Goal: Obtain resource: Obtain resource

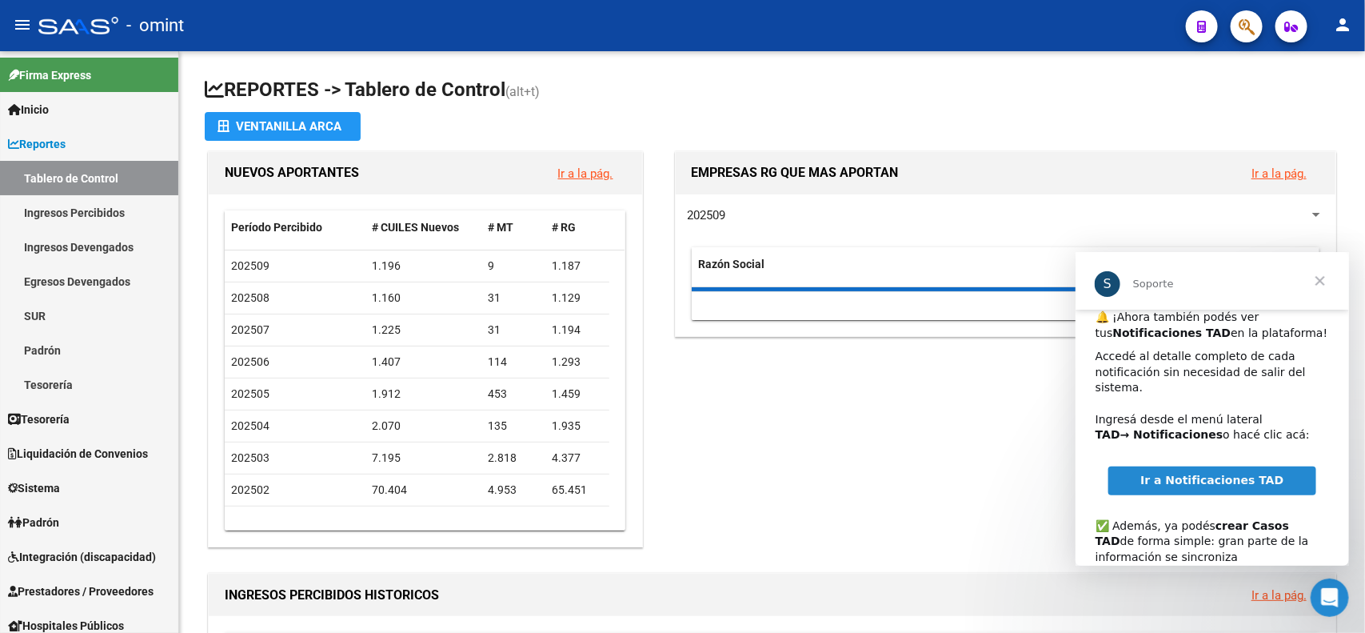
scroll to position [118, 0]
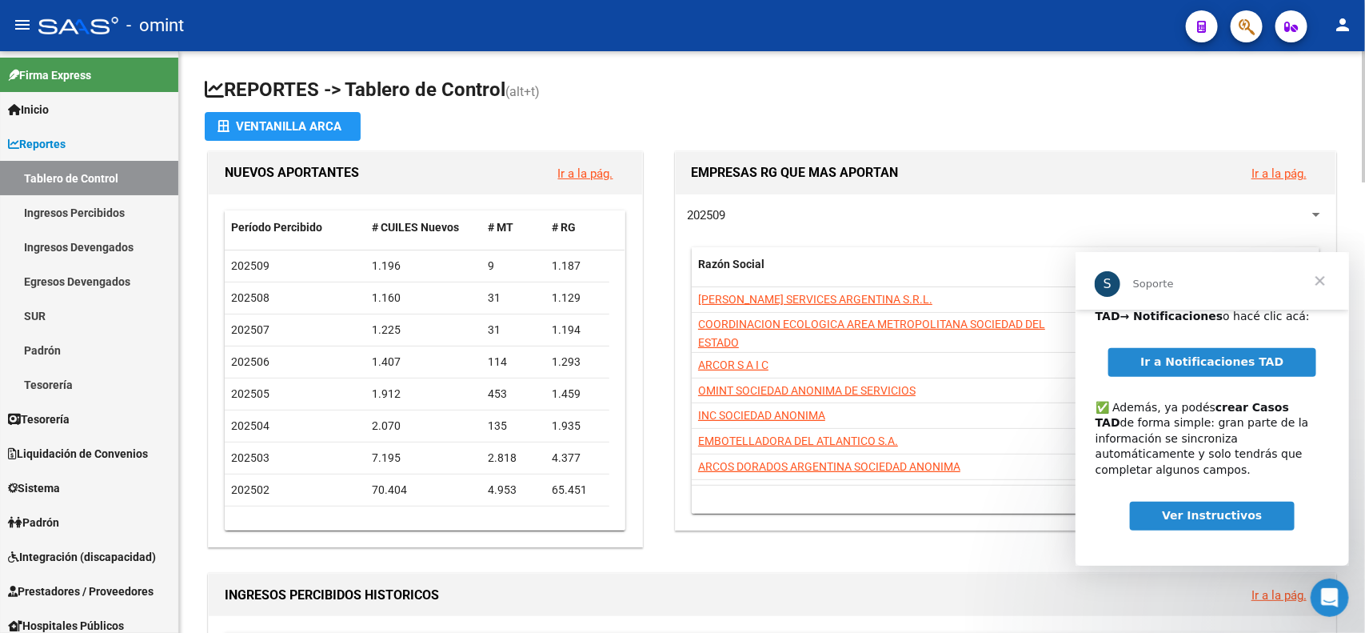
click at [1177, 117] on app-file-import-inline "Ventanilla ARCA" at bounding box center [772, 126] width 1135 height 29
click at [84, 242] on link "Ingresos Devengados" at bounding box center [89, 247] width 178 height 34
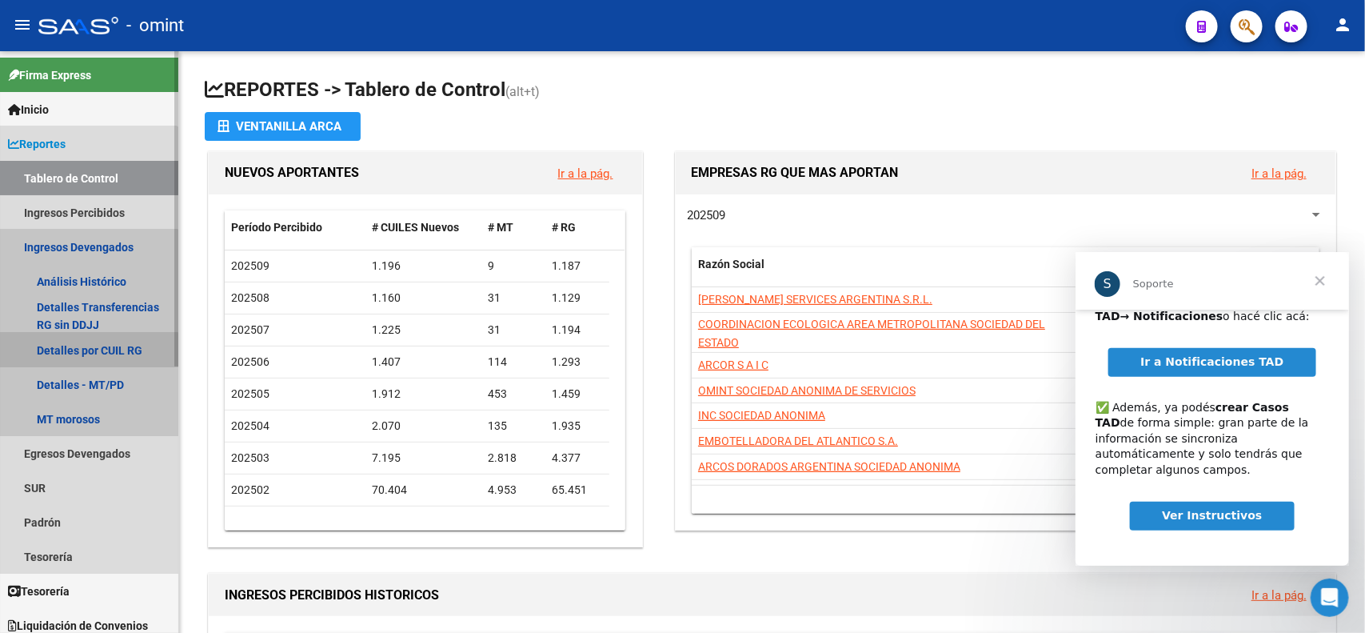
click at [74, 350] on link "Detalles por CUIL RG" at bounding box center [89, 350] width 178 height 34
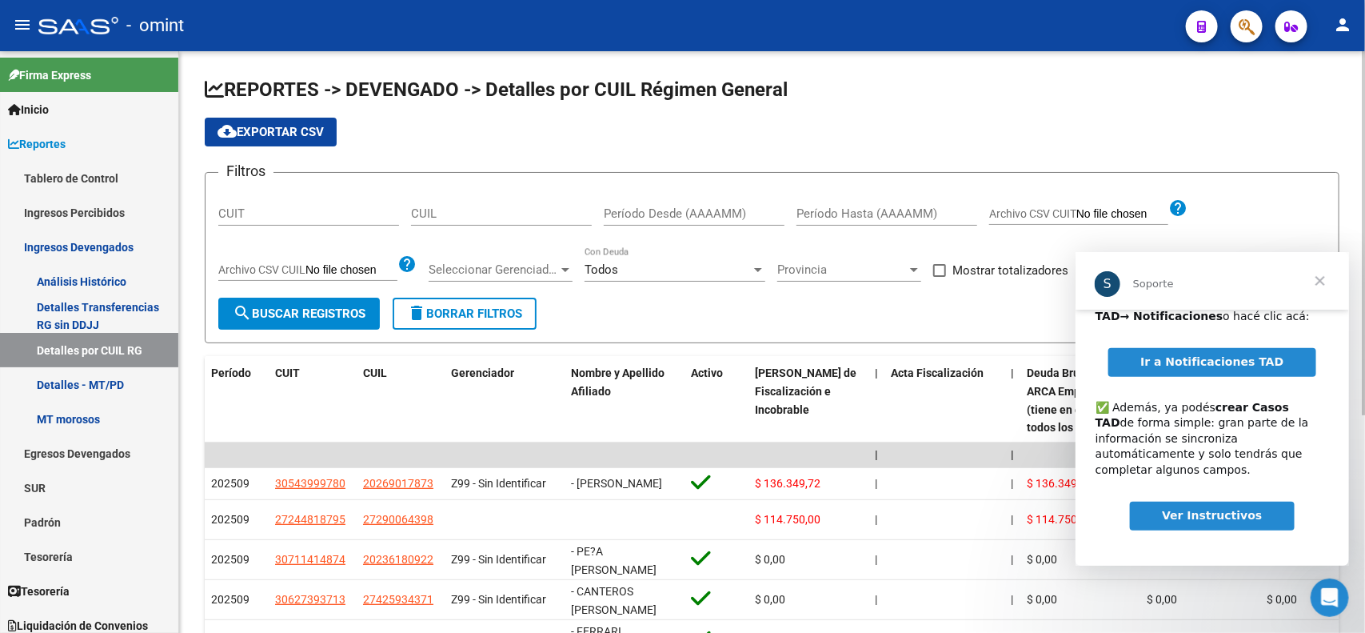
click at [648, 210] on input "Período Desde (AAAAMM)" at bounding box center [694, 213] width 181 height 14
type input "202508"
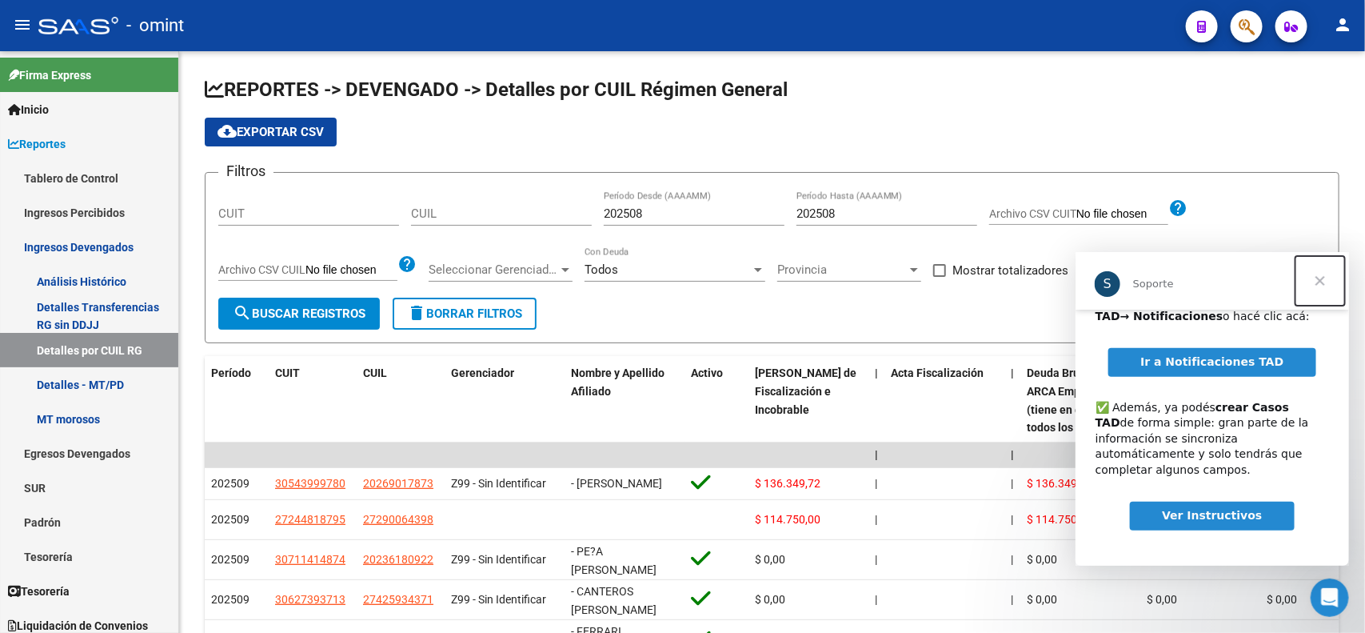
click at [1324, 278] on span "Cerrar" at bounding box center [1320, 280] width 58 height 58
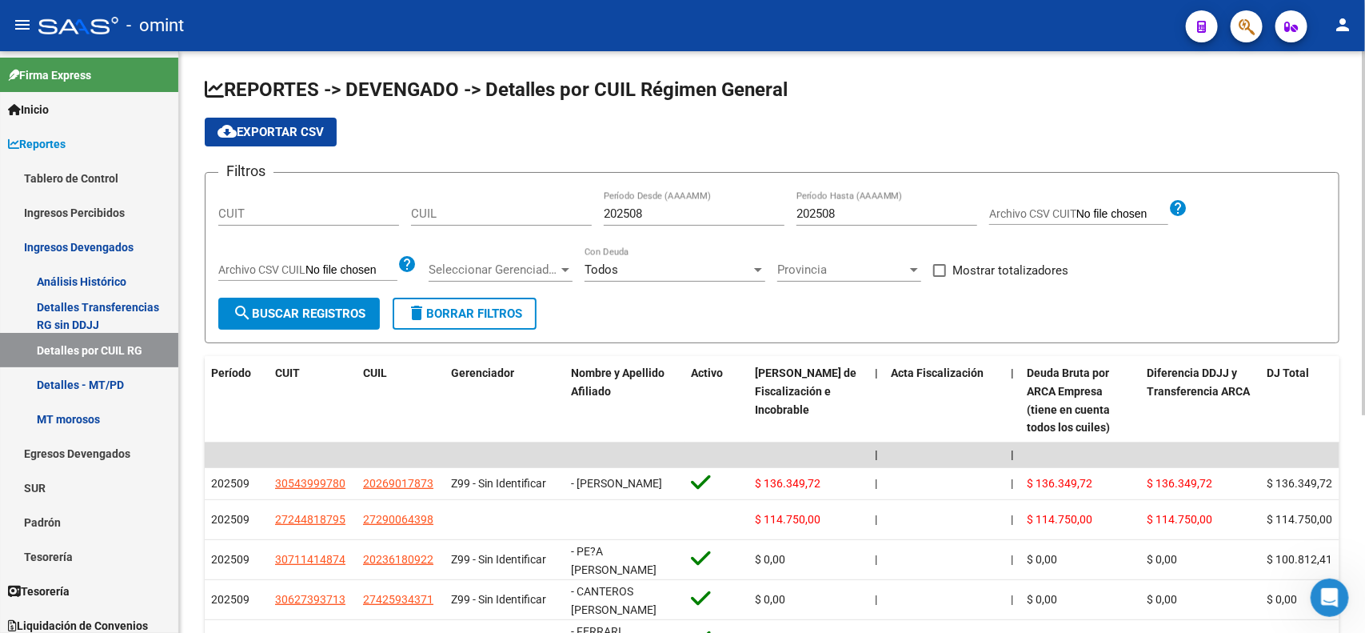
click at [1033, 207] on span "Archivo CSV CUIT" at bounding box center [1032, 213] width 87 height 13
click at [1077, 207] on input "Archivo CSV CUIT" at bounding box center [1123, 214] width 92 height 14
type input "C:\fakepath\Libro1.csv"
click at [326, 314] on span "search Buscar Registros" at bounding box center [299, 313] width 133 height 14
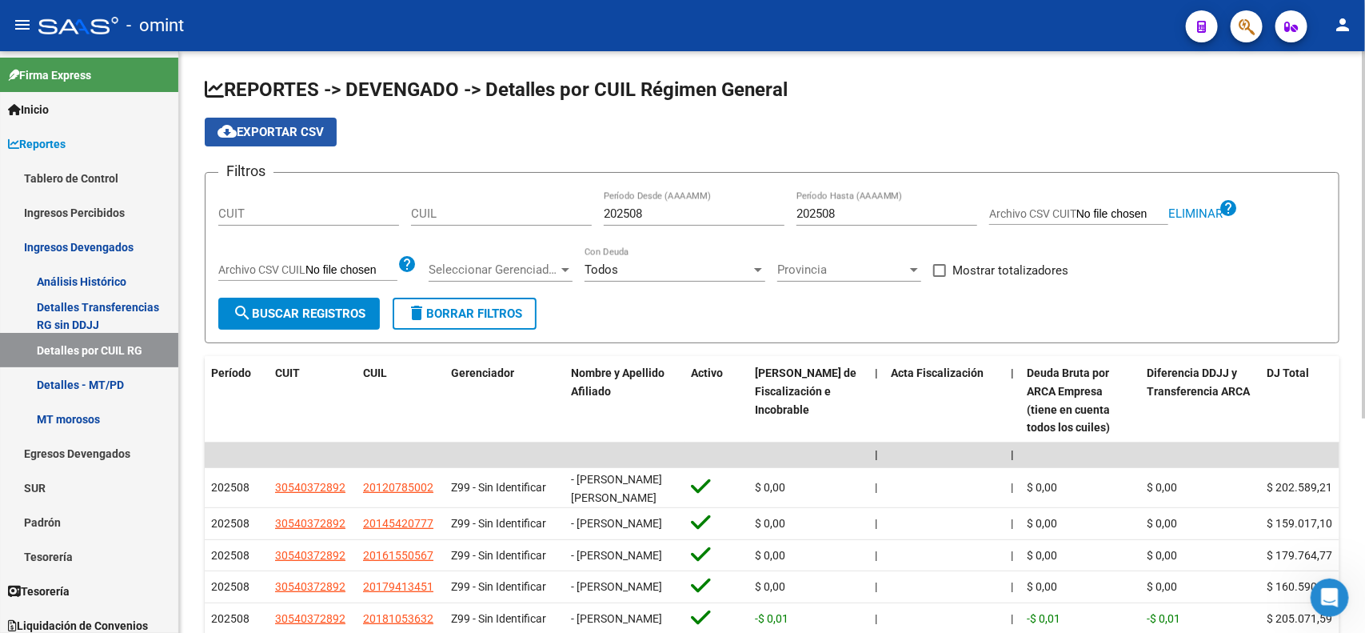
click at [260, 129] on span "cloud_download Exportar CSV" at bounding box center [271, 132] width 106 height 14
click at [304, 130] on span "cloud_download Exportar CSV" at bounding box center [271, 132] width 106 height 14
